Goal: Task Accomplishment & Management: Use online tool/utility

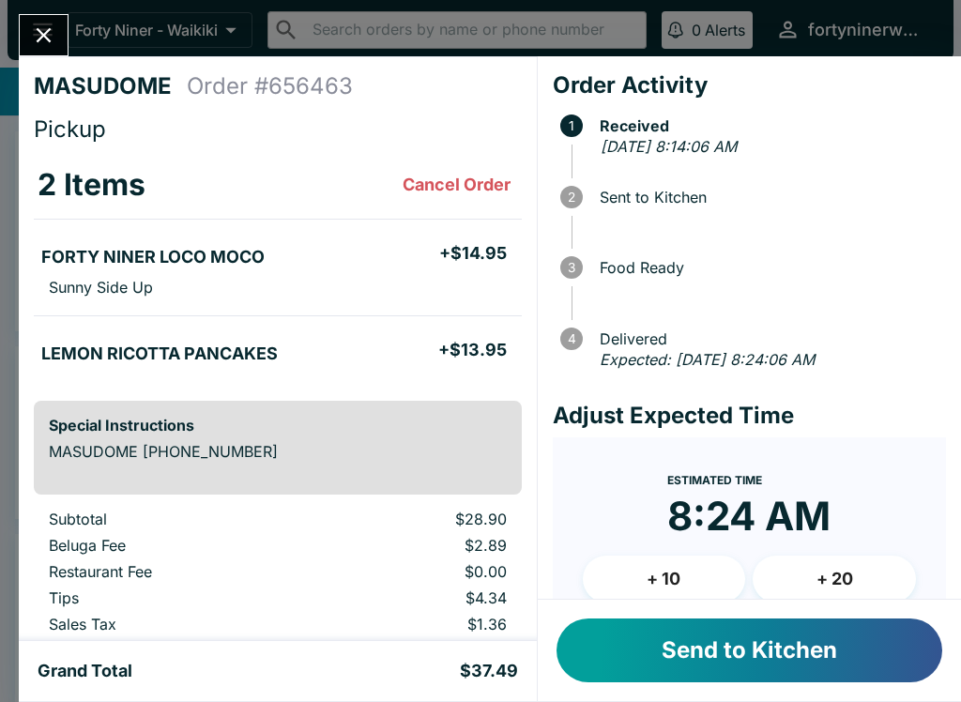
click at [836, 649] on button "Send to Kitchen" at bounding box center [749, 650] width 386 height 64
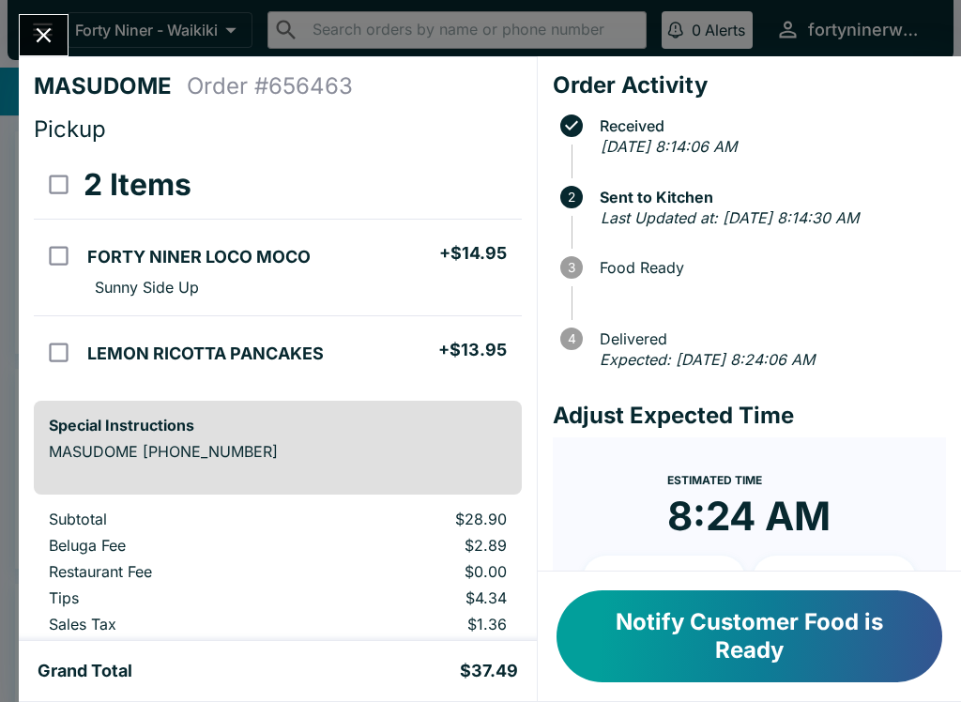
click at [44, 30] on icon "Close" at bounding box center [43, 35] width 25 height 25
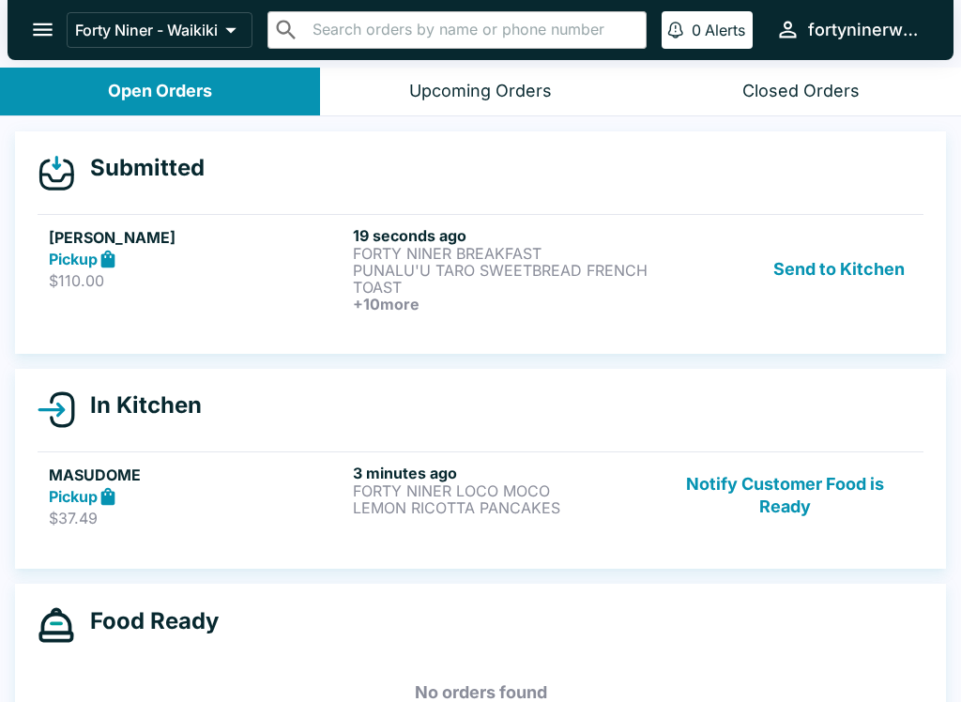
click at [861, 266] on button "Send to Kitchen" at bounding box center [839, 269] width 146 height 86
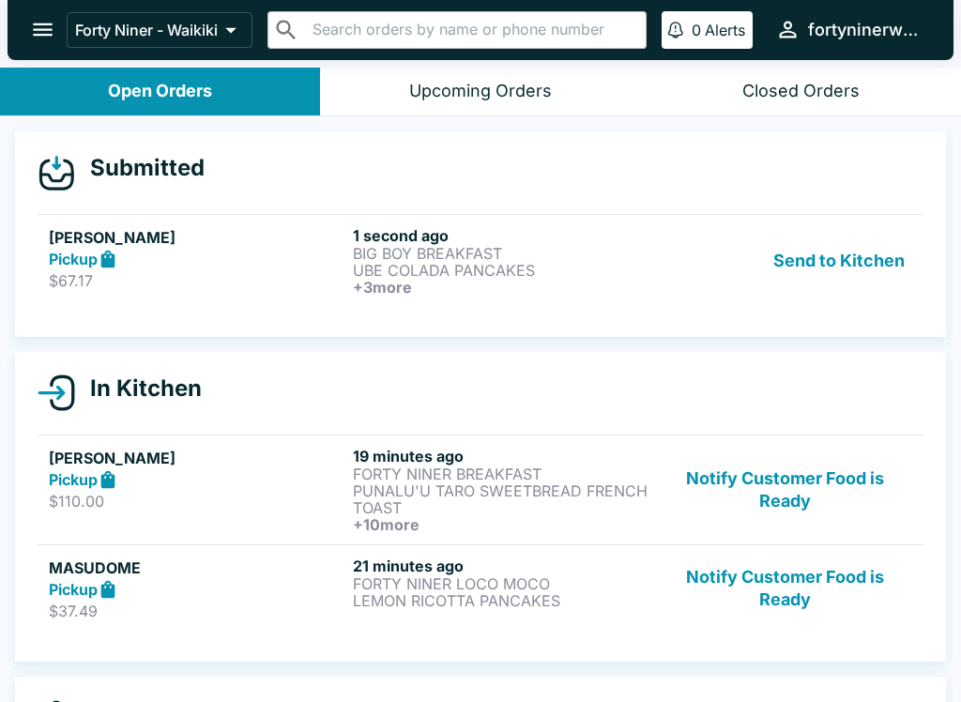
click at [163, 221] on link "[PERSON_NAME] Pickup $67.17 1 second ago BIG BOY BREAKFAST UBE COLADA PANCAKES …" at bounding box center [481, 260] width 886 height 93
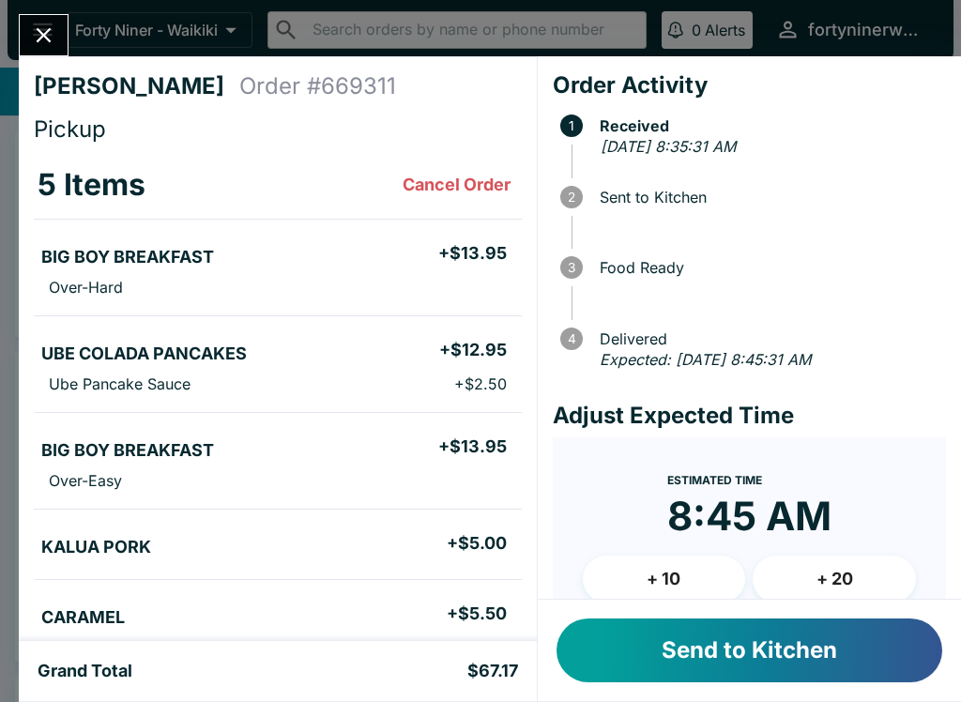
click at [858, 649] on button "Send to Kitchen" at bounding box center [749, 650] width 386 height 64
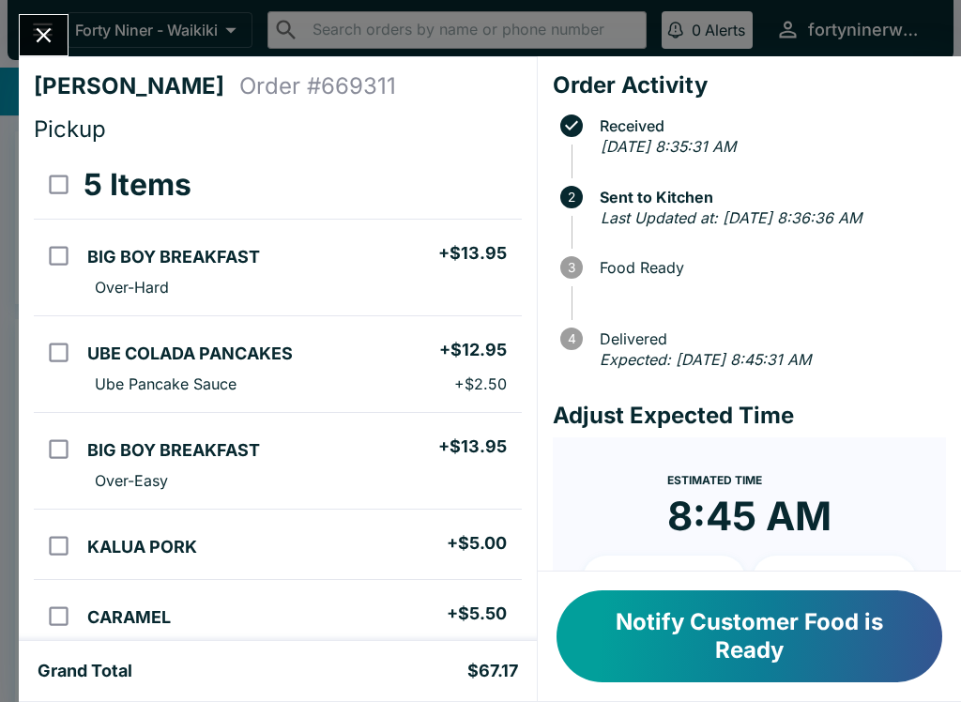
click at [39, 44] on icon "Close" at bounding box center [43, 35] width 25 height 25
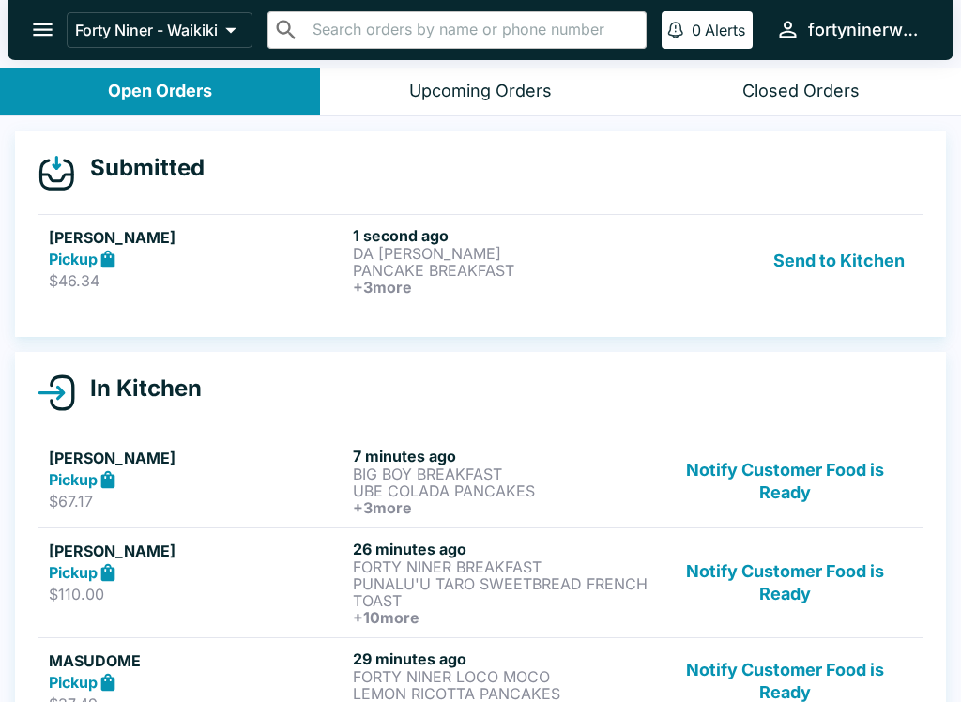
click at [839, 265] on button "Send to Kitchen" at bounding box center [839, 260] width 146 height 69
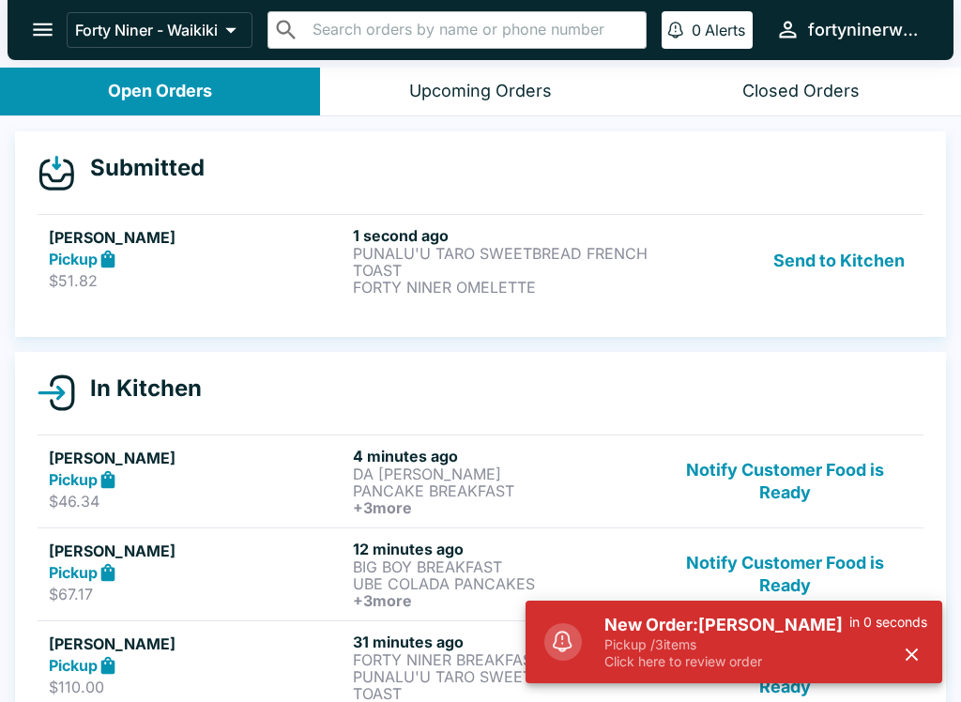
click at [757, 640] on p "Pickup / 3 items" at bounding box center [726, 644] width 245 height 17
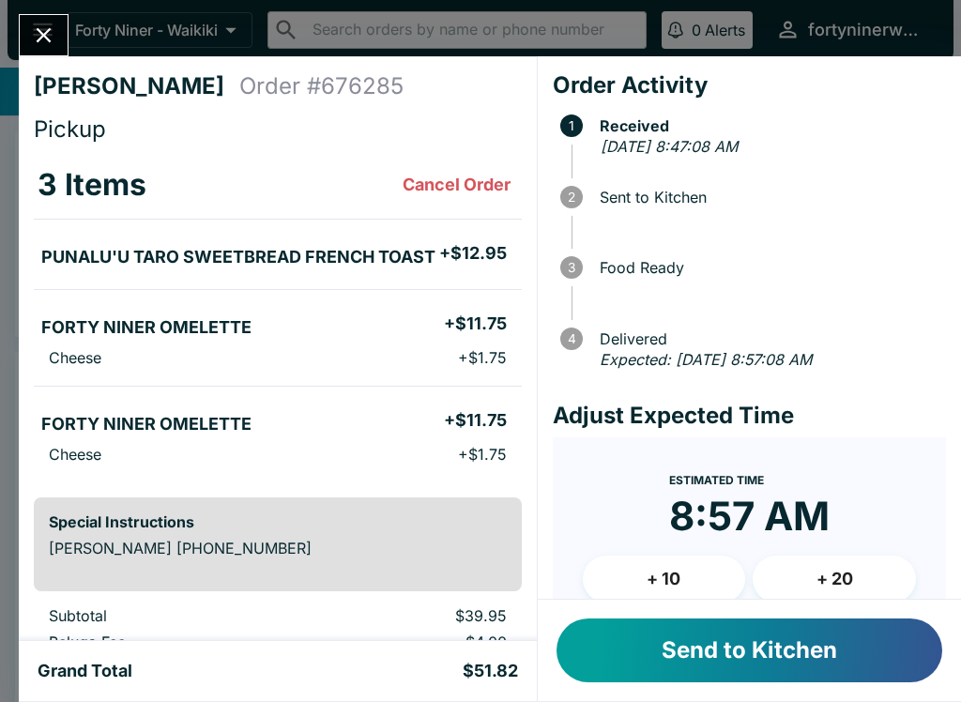
click at [811, 645] on button "Send to Kitchen" at bounding box center [749, 650] width 386 height 64
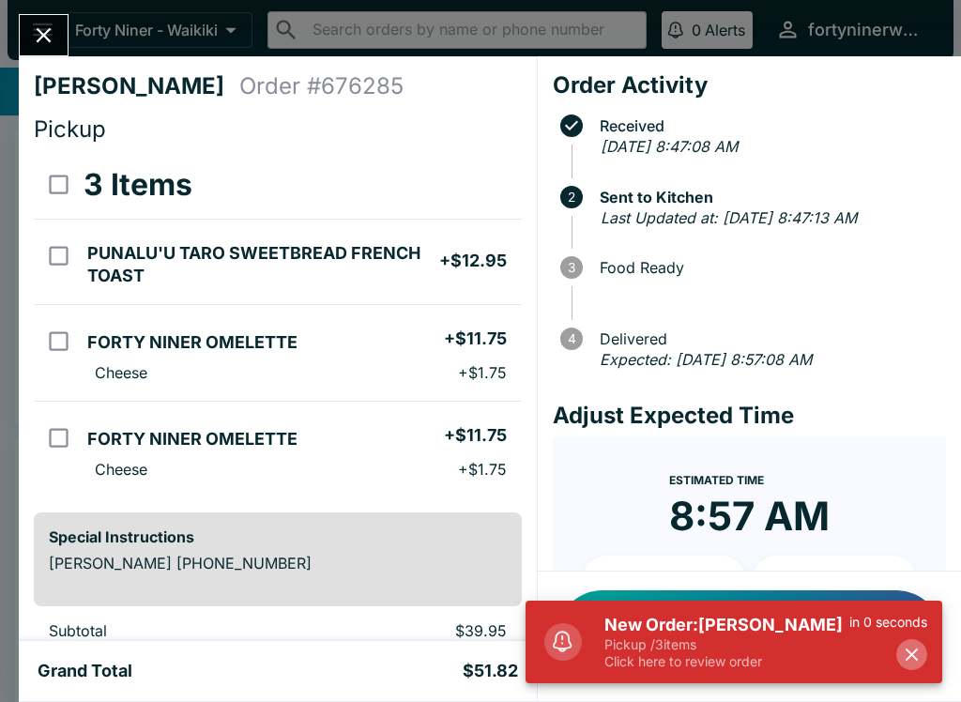
click at [897, 653] on button "button" at bounding box center [911, 654] width 31 height 31
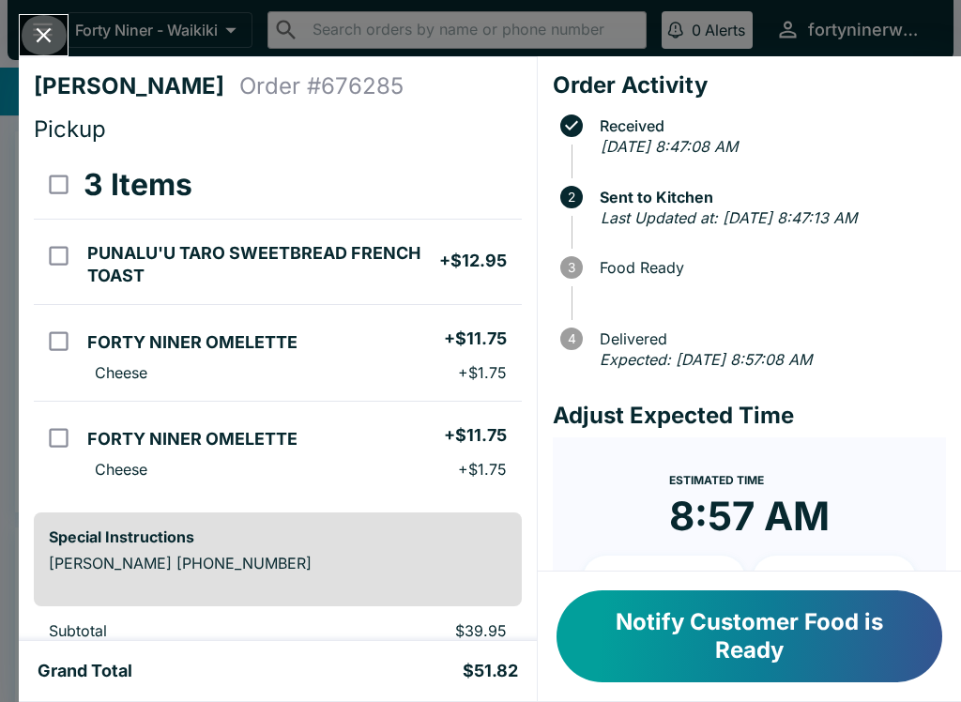
click at [53, 51] on button "Close" at bounding box center [44, 35] width 48 height 40
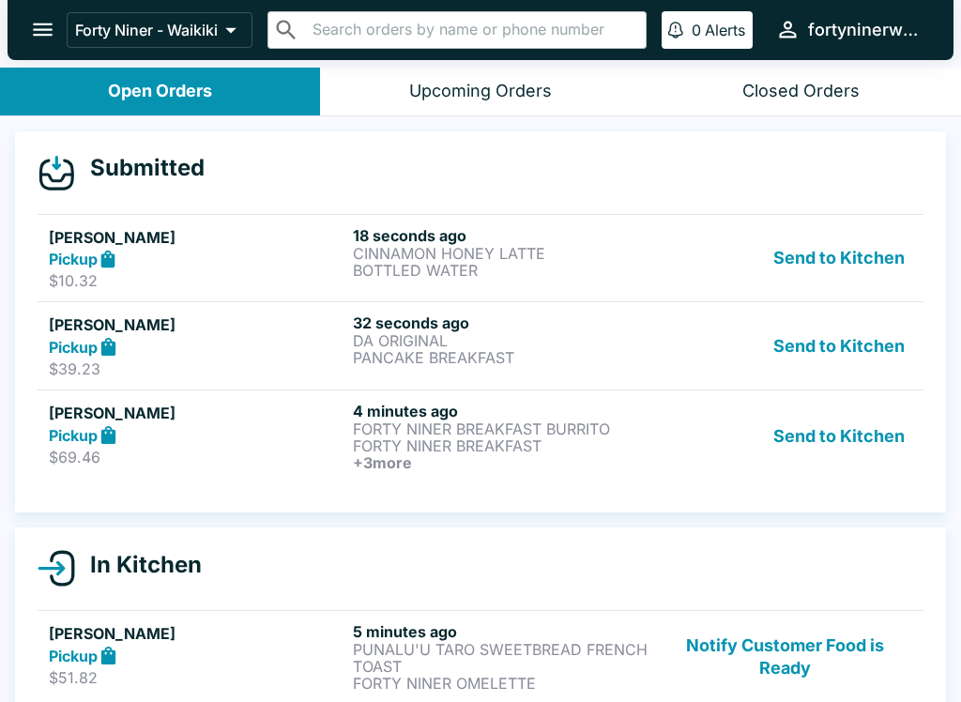
click at [850, 441] on button "Send to Kitchen" at bounding box center [839, 436] width 146 height 69
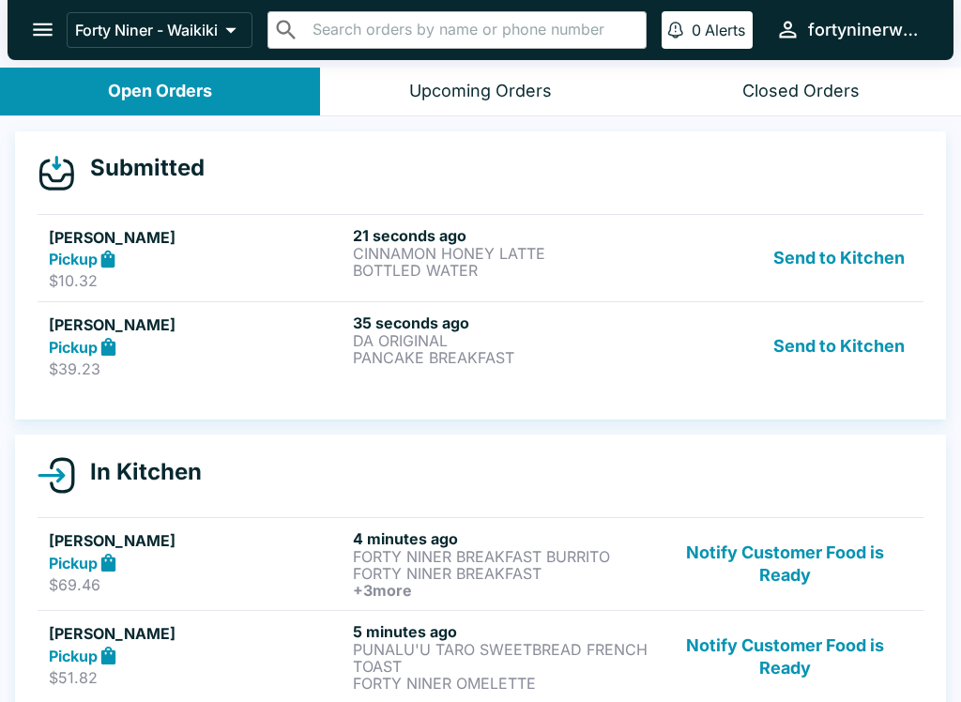
click at [862, 345] on button "Send to Kitchen" at bounding box center [839, 345] width 146 height 65
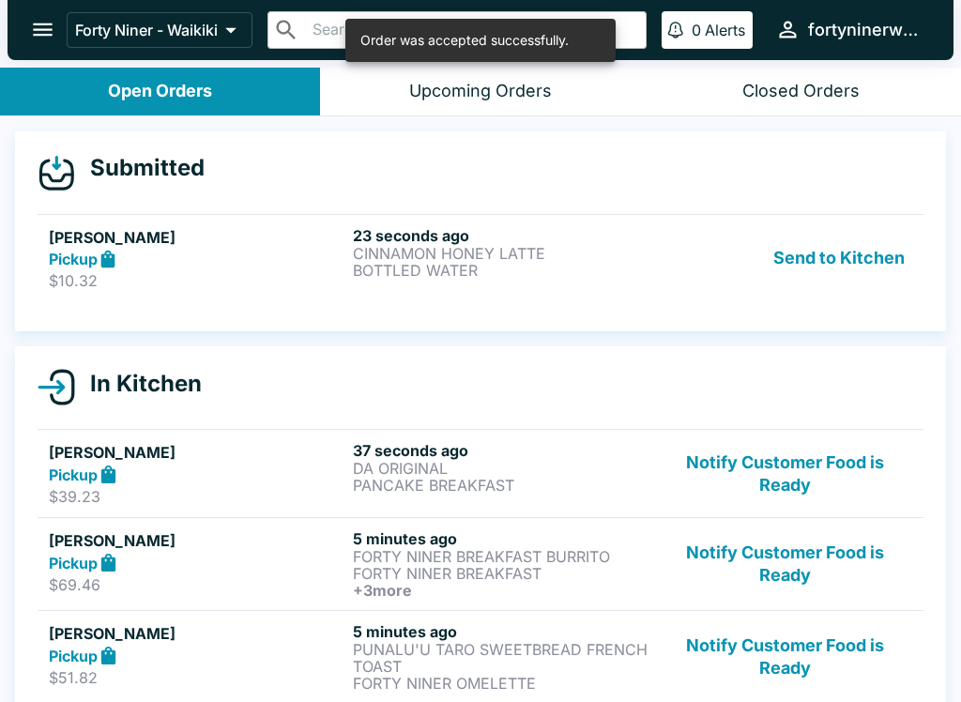
click at [802, 260] on button "Send to Kitchen" at bounding box center [839, 258] width 146 height 65
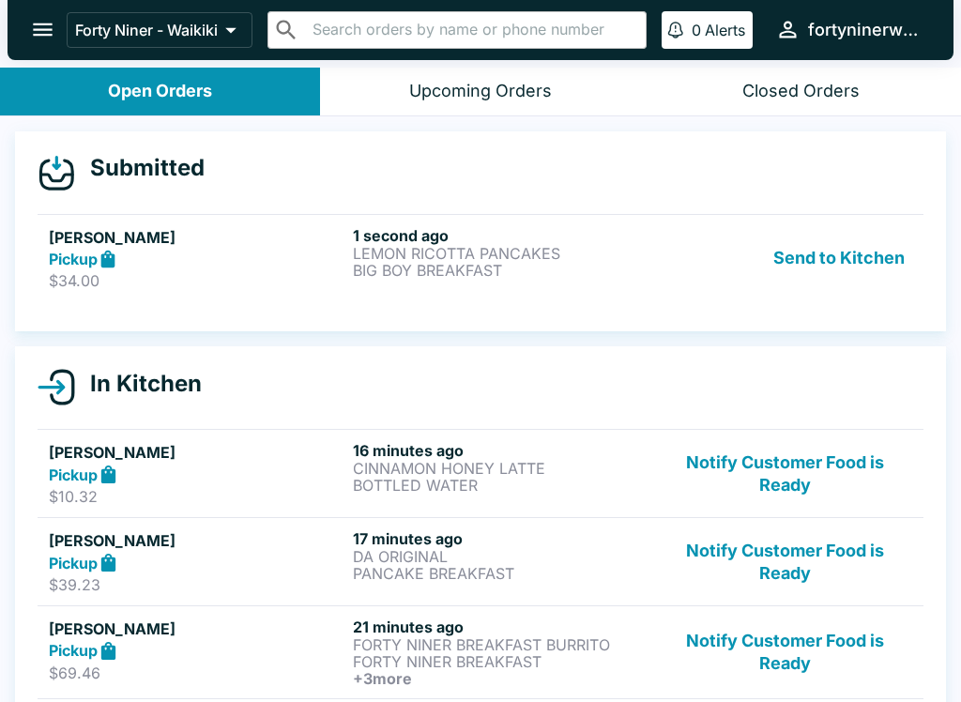
click at [860, 267] on button "Send to Kitchen" at bounding box center [839, 258] width 146 height 65
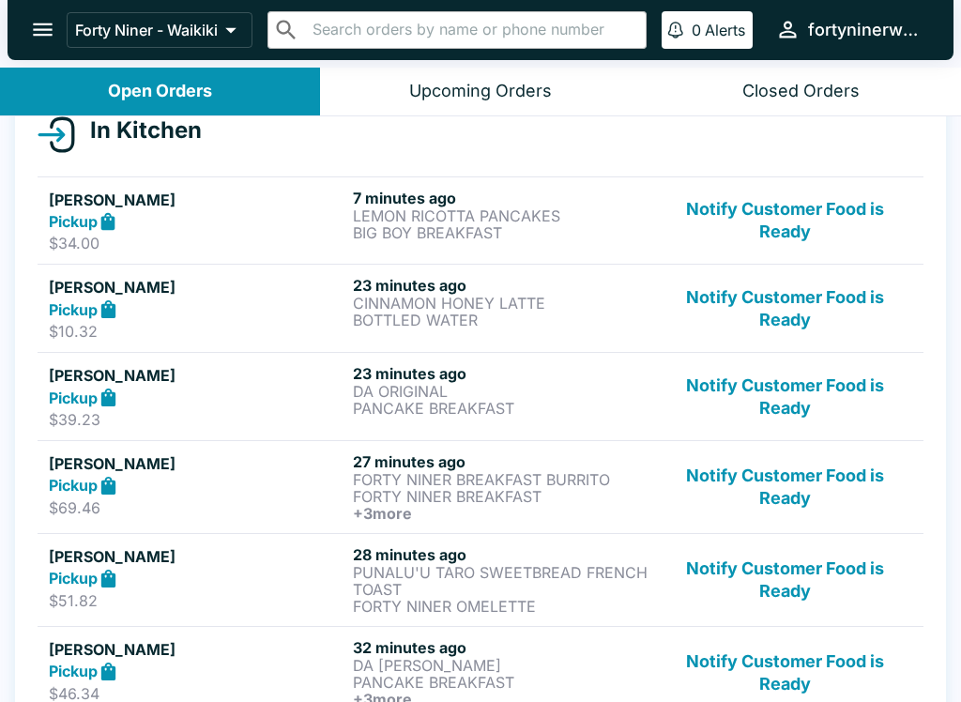
scroll to position [216, 0]
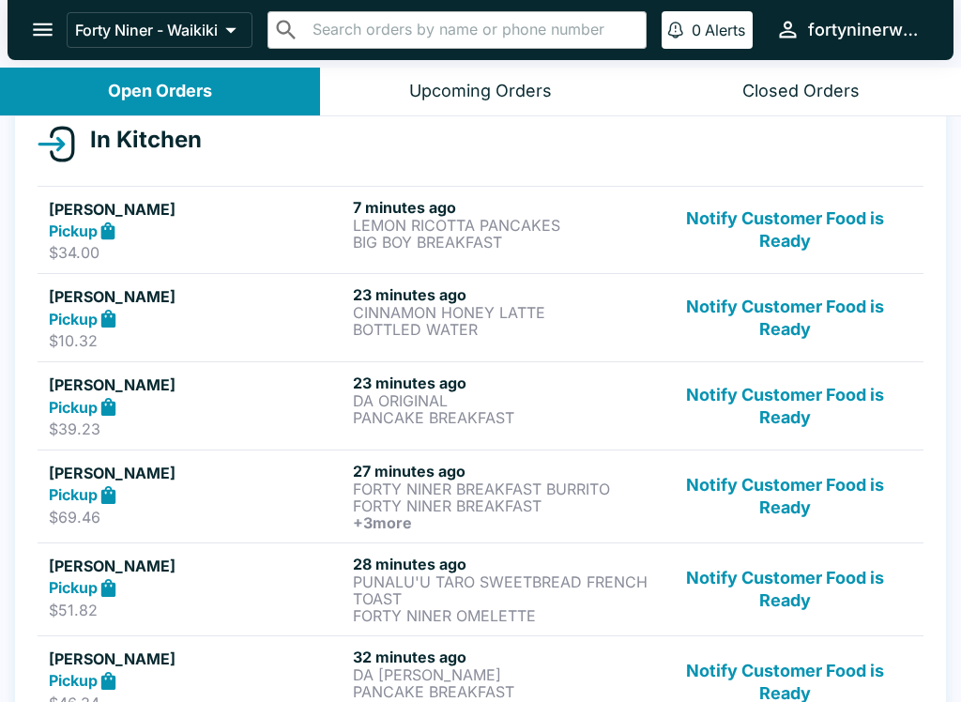
click at [570, 247] on p "BIG BOY BREAKFAST" at bounding box center [501, 242] width 296 height 17
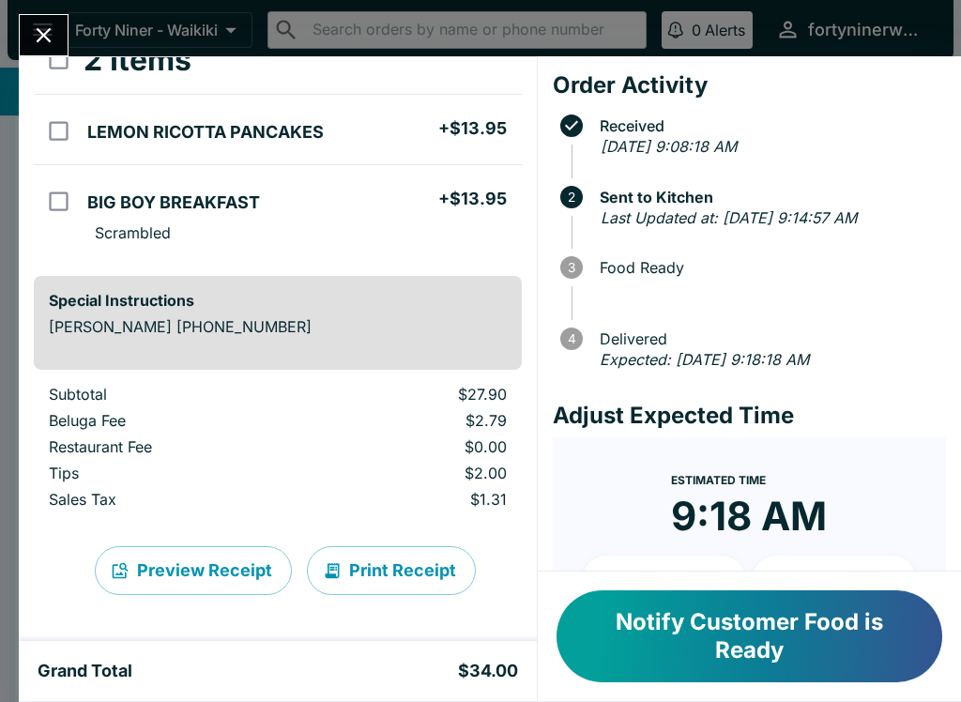
click at [35, 36] on icon "Close" at bounding box center [43, 35] width 25 height 25
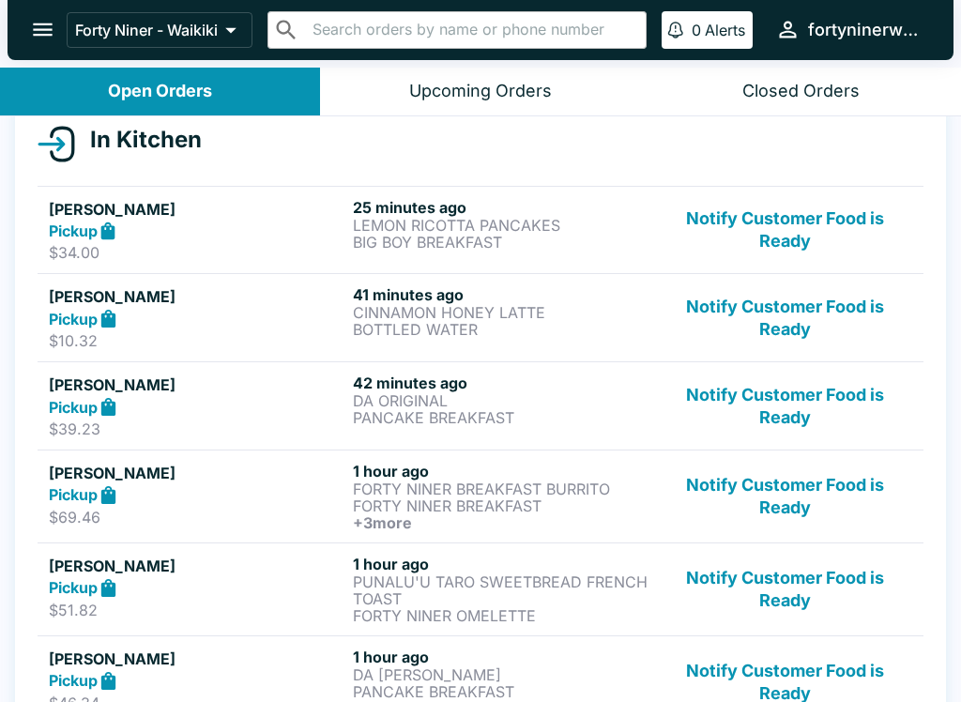
click at [168, 214] on h5 "[PERSON_NAME]" at bounding box center [197, 209] width 296 height 23
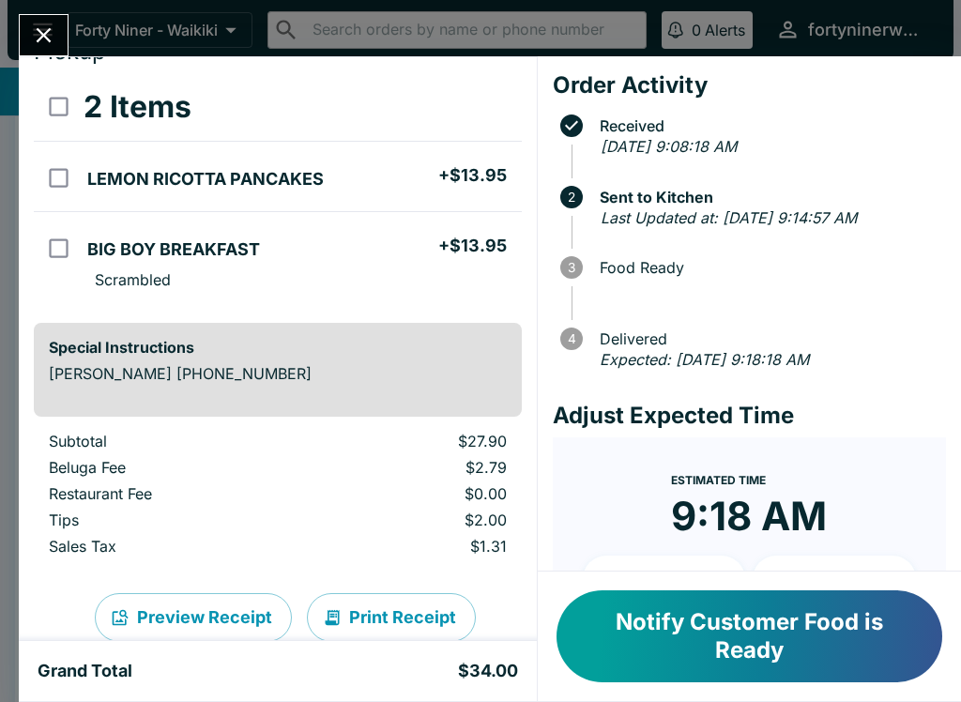
scroll to position [57, 0]
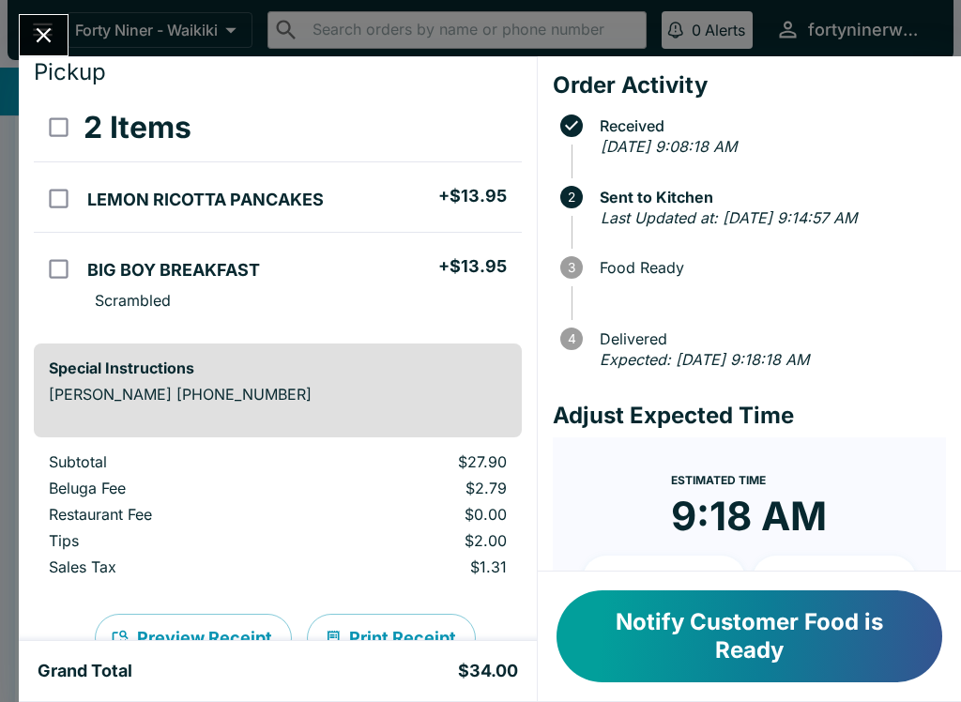
click at [49, 37] on icon "Close" at bounding box center [43, 35] width 25 height 25
